Goal: Task Accomplishment & Management: Use online tool/utility

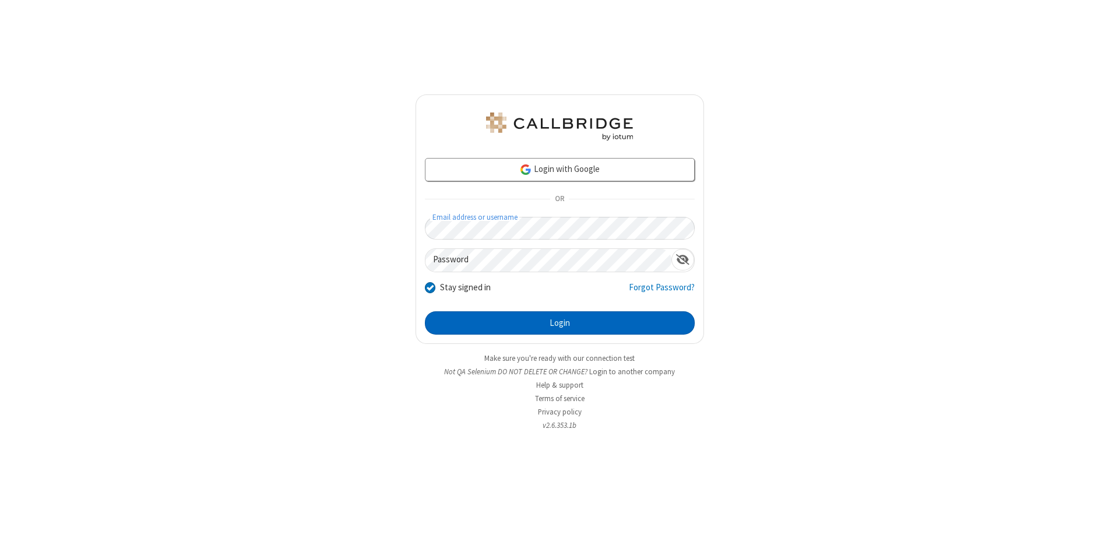
click at [560, 323] on button "Login" at bounding box center [560, 322] width 270 height 23
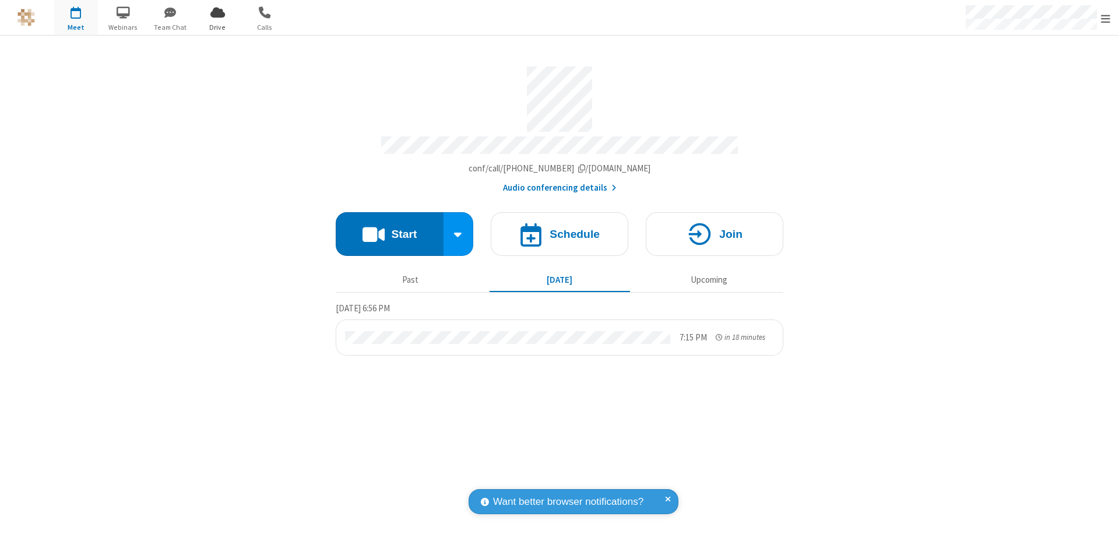
click at [1106, 18] on span "Open menu" at bounding box center [1105, 19] width 9 height 12
click at [217, 27] on span "Drive" at bounding box center [218, 27] width 44 height 10
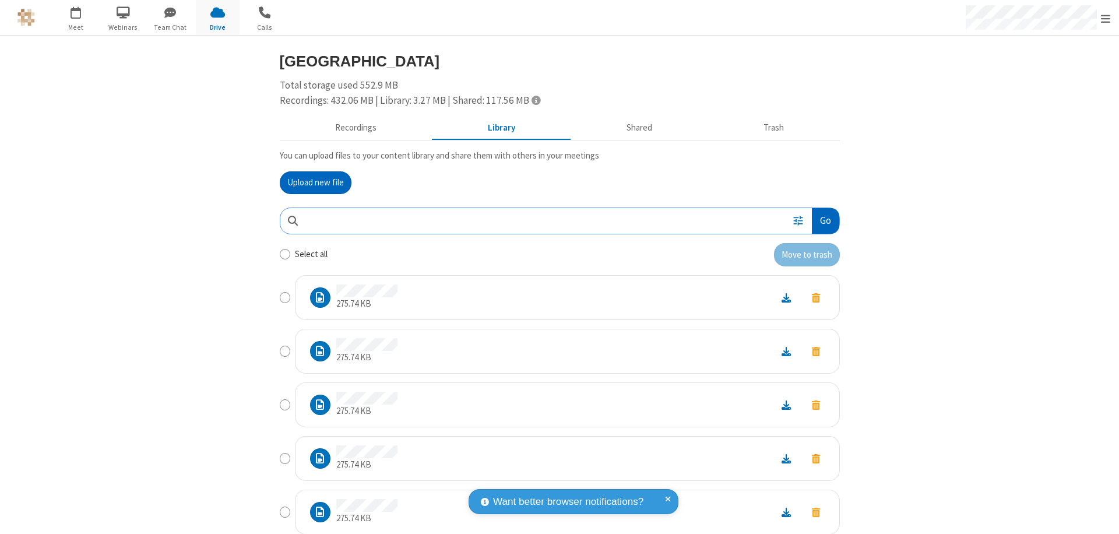
click at [821, 220] on button "Go" at bounding box center [825, 221] width 27 height 26
click at [315, 182] on button "Upload new file" at bounding box center [316, 182] width 72 height 23
